Goal: Task Accomplishment & Management: Manage account settings

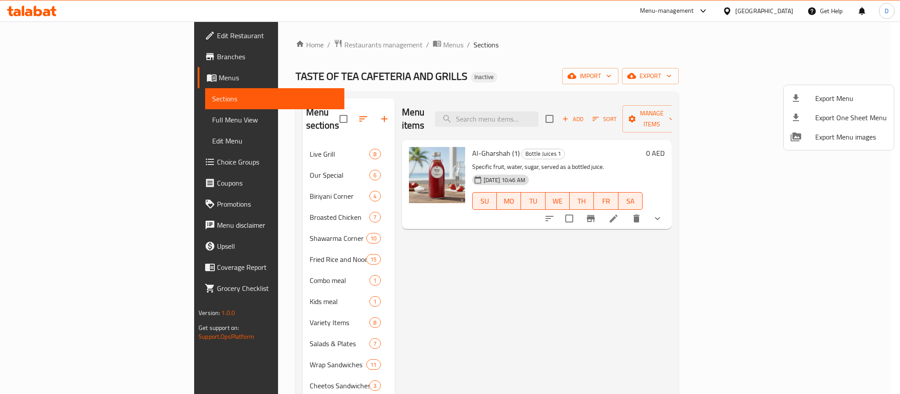
click at [279, 43] on div at bounding box center [450, 197] width 900 height 394
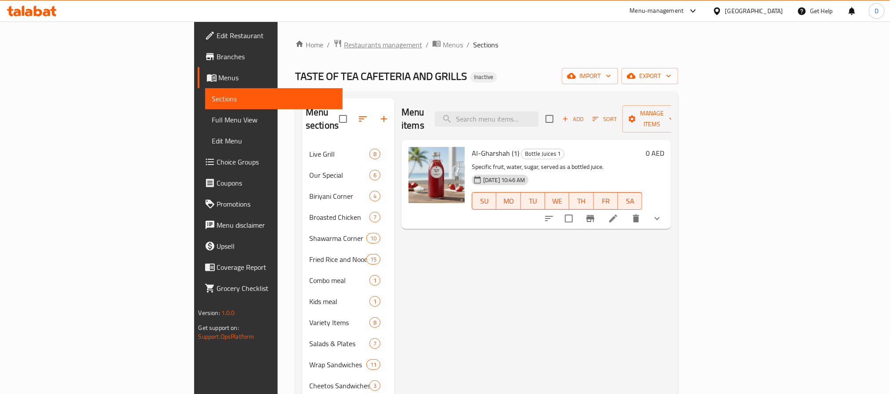
click at [344, 40] on span "Restaurants management" at bounding box center [383, 45] width 78 height 11
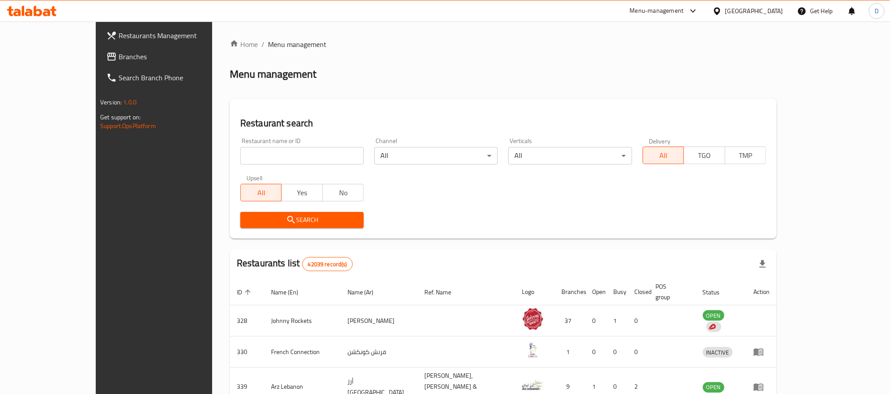
click at [494, 74] on div "Menu management" at bounding box center [503, 74] width 547 height 14
click at [288, 157] on input "search" at bounding box center [301, 156] width 123 height 18
paste input "Best Mandi Res"
type input "Best Mandi Res"
click button "Search" at bounding box center [301, 220] width 123 height 16
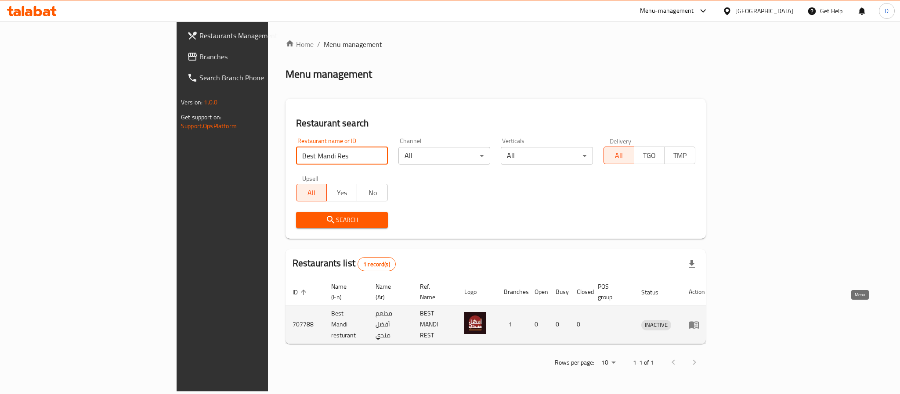
click at [699, 321] on icon "enhanced table" at bounding box center [694, 324] width 10 height 7
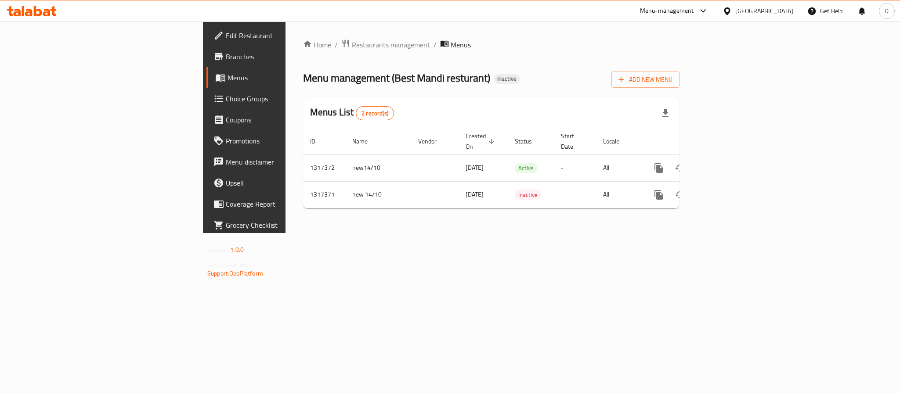
drag, startPoint x: 83, startPoint y: 33, endPoint x: 186, endPoint y: 36, distance: 102.8
click at [226, 33] on span "Edit Restaurant" at bounding box center [286, 35] width 120 height 11
